Goal: Navigation & Orientation: Find specific page/section

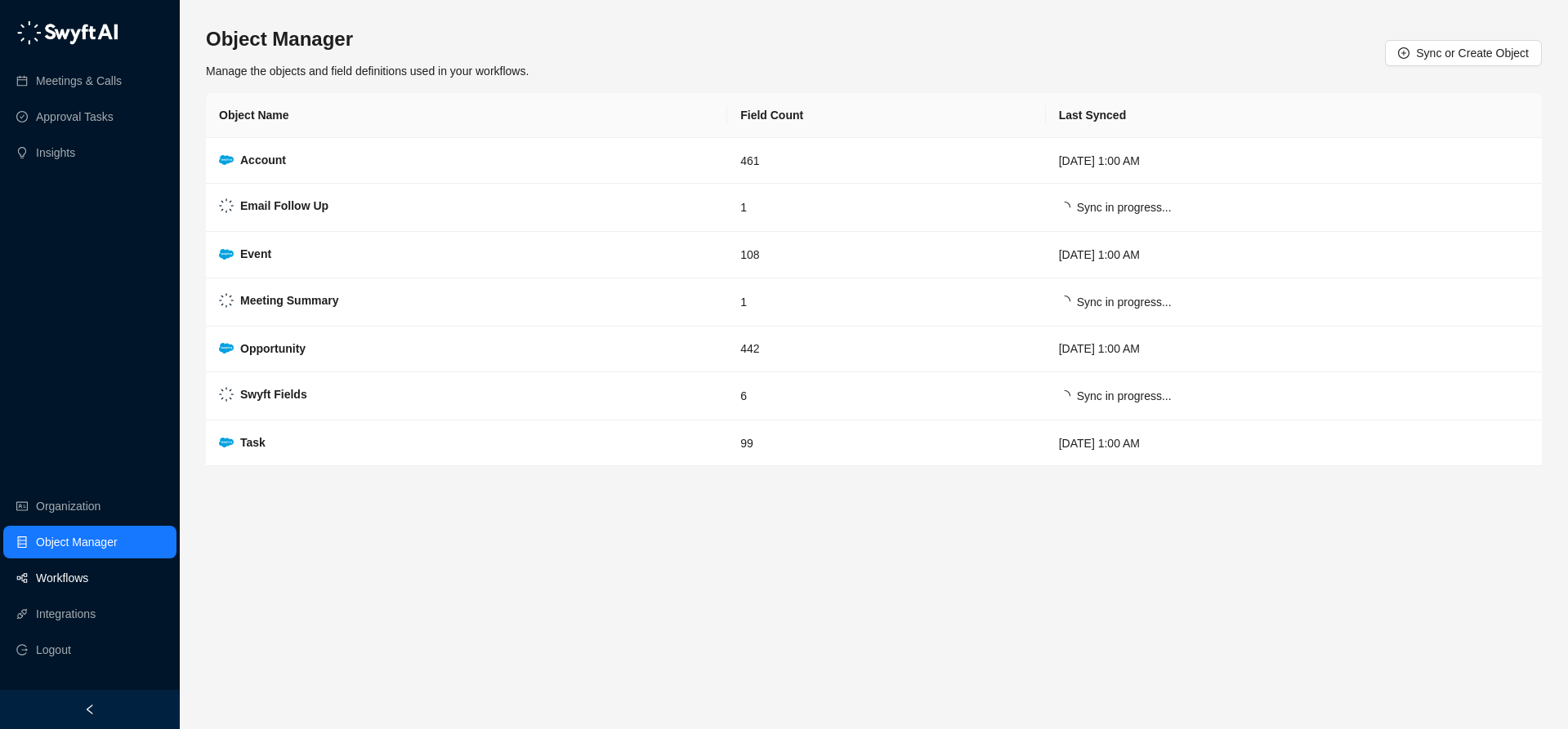
click at [56, 577] on link "Workflows" at bounding box center [62, 577] width 53 height 32
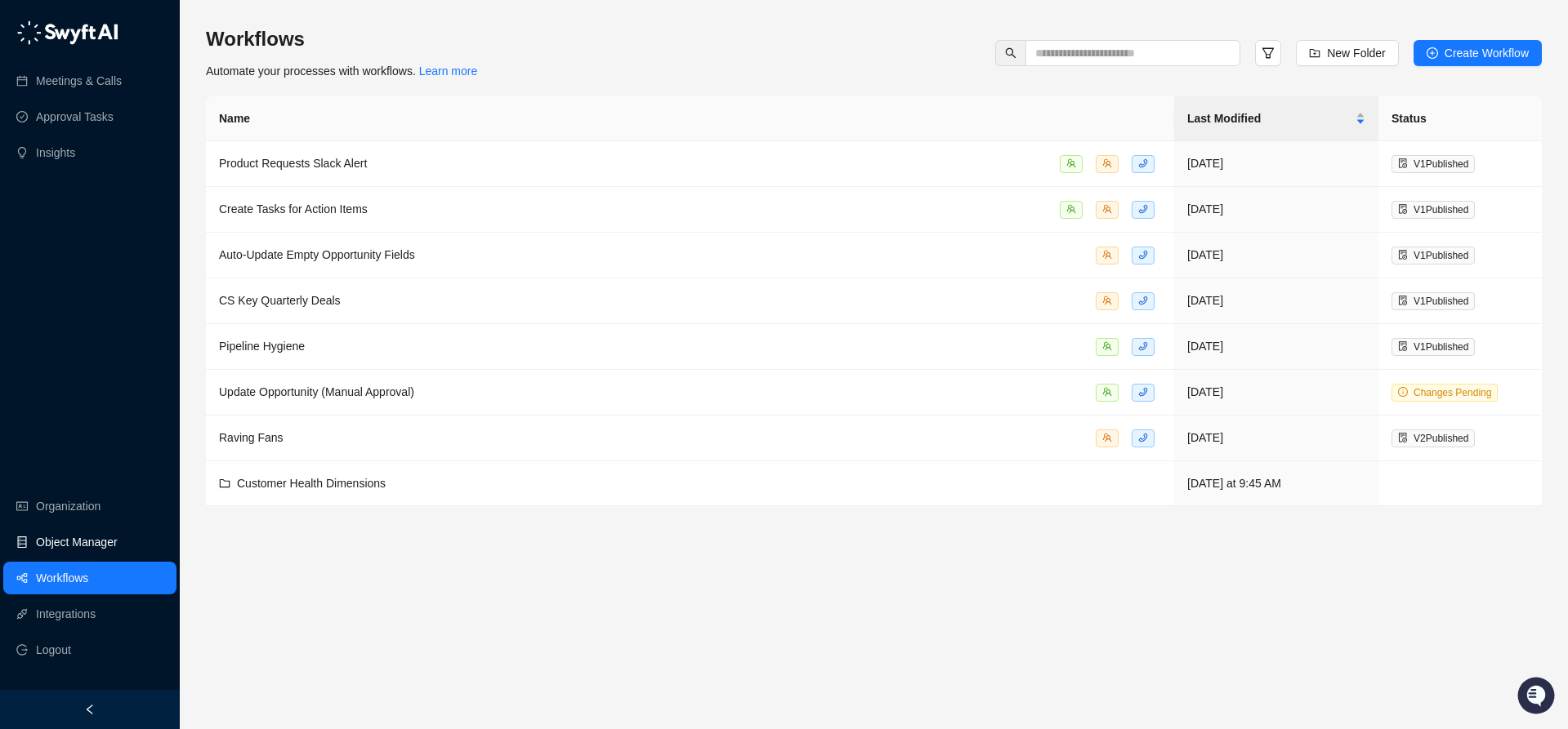
click at [66, 529] on link "Object Manager" at bounding box center [77, 542] width 81 height 32
